Goal: Information Seeking & Learning: Check status

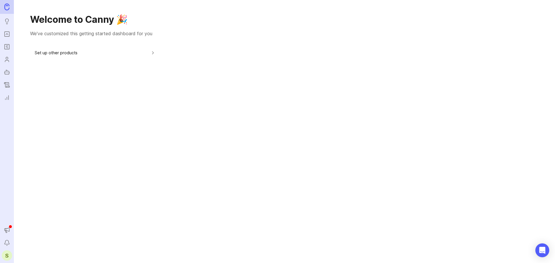
click at [216, 159] on div "Welcome to Canny 🎉 We've customized this getting started dashboard for you Set …" at bounding box center [284, 131] width 541 height 263
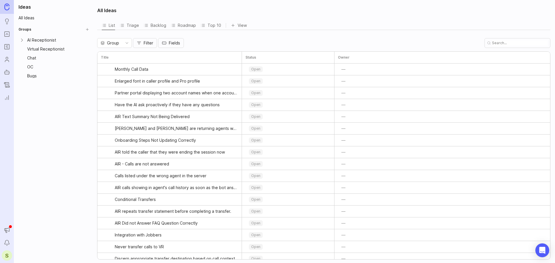
click at [3, 73] on link "Autopilot" at bounding box center [7, 72] width 10 height 10
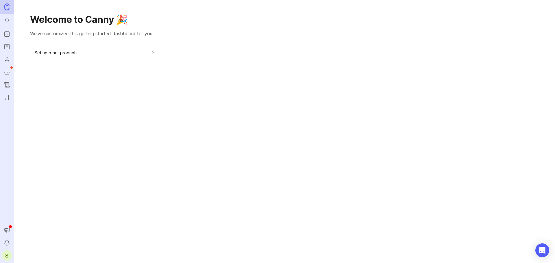
click at [8, 36] on icon "Portal" at bounding box center [7, 34] width 6 height 7
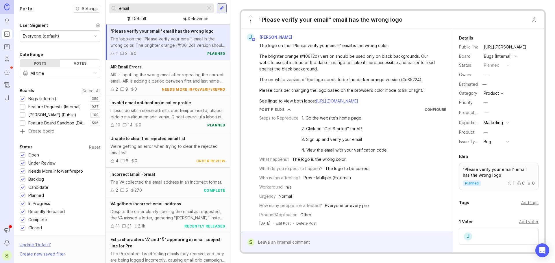
click at [492, 93] on div "Product" at bounding box center [490, 93] width 15 height 4
click at [496, 95] on div "Product" at bounding box center [490, 93] width 15 height 4
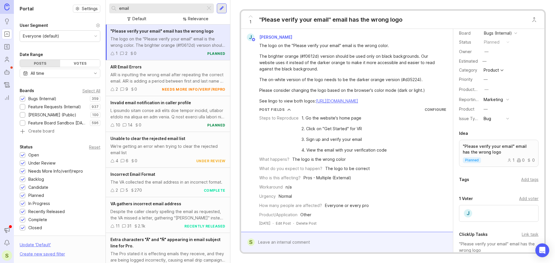
scroll to position [58, 0]
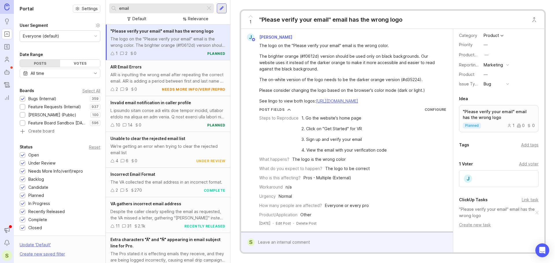
click at [493, 83] on button "Bug" at bounding box center [496, 84] width 29 height 8
click at [493, 81] on button "Bug" at bounding box center [496, 84] width 29 height 8
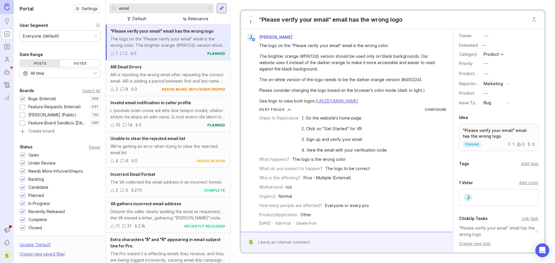
scroll to position [29, 0]
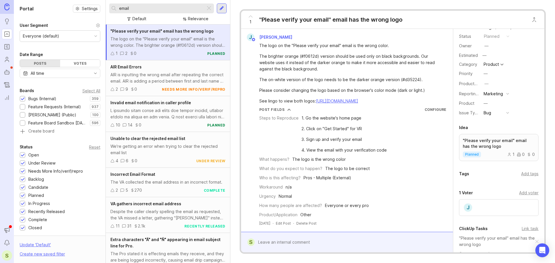
click at [493, 95] on div "Marketing" at bounding box center [492, 94] width 19 height 6
click at [490, 94] on div "Marketing" at bounding box center [492, 94] width 19 height 6
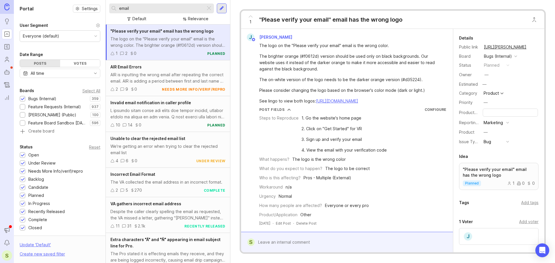
click at [487, 101] on div "—" at bounding box center [485, 102] width 4 height 6
click at [487, 25] on div "1 "Please verify your email" email has the wrong logo" at bounding box center [392, 20] width 303 height 18
click at [504, 56] on div "Bugs (Internal)" at bounding box center [498, 56] width 28 height 6
click at [489, 11] on div "1 "Please verify your email" email has the wrong logo" at bounding box center [392, 20] width 303 height 18
